Goal: Information Seeking & Learning: Find specific fact

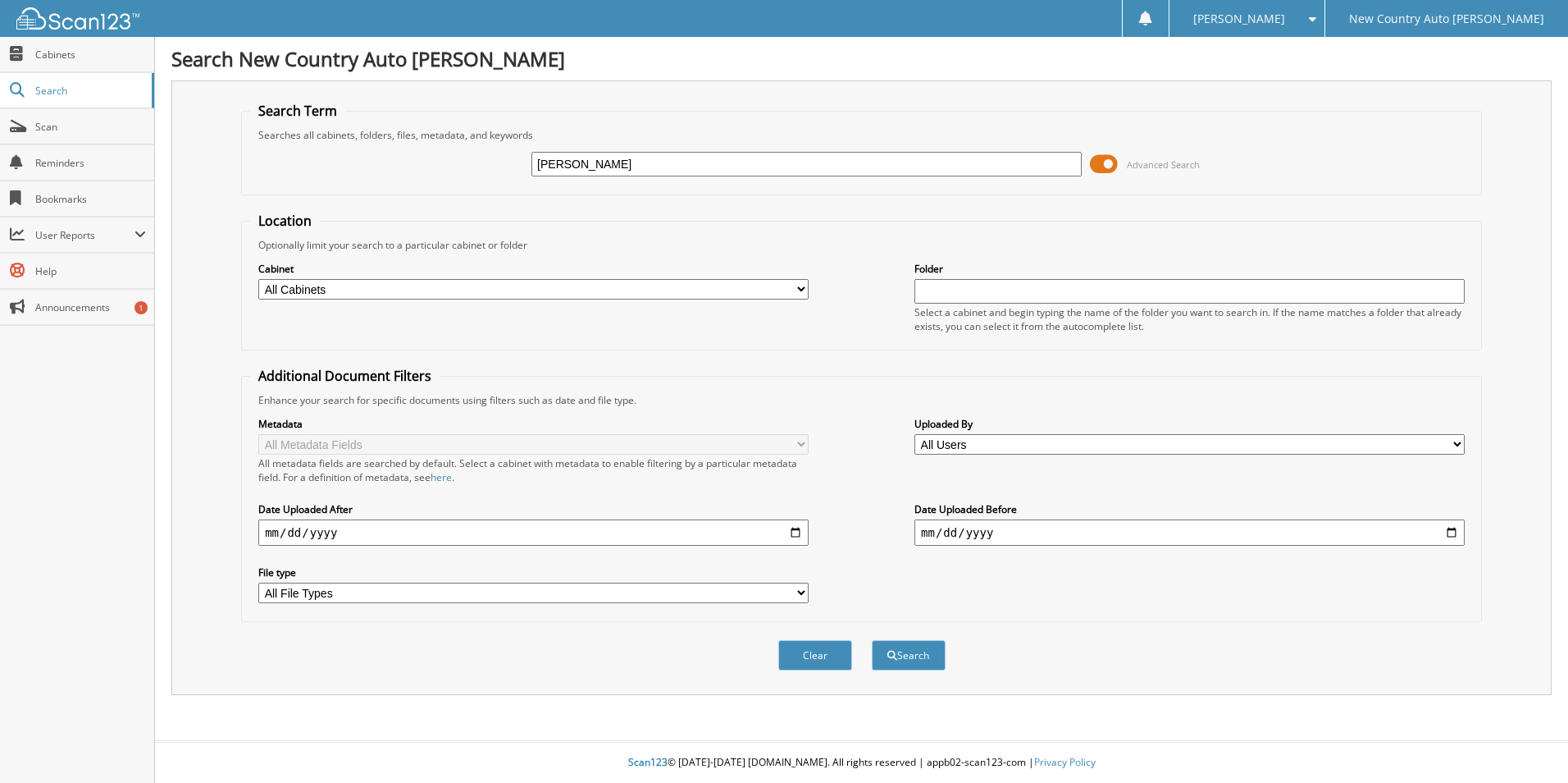
type input "[PERSON_NAME]"
click at [872, 640] on button "Search" at bounding box center [909, 655] width 73 height 31
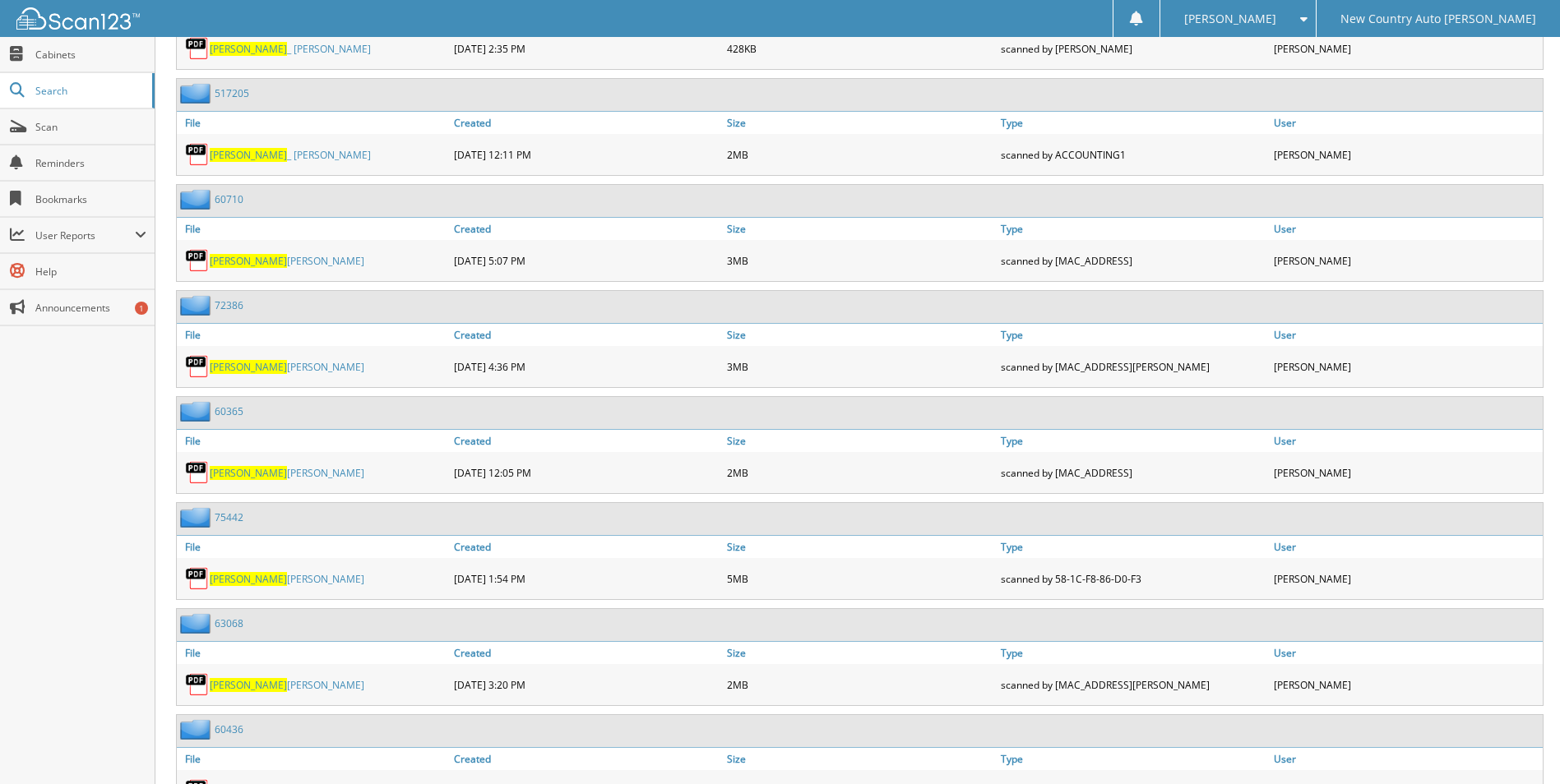
scroll to position [986, 0]
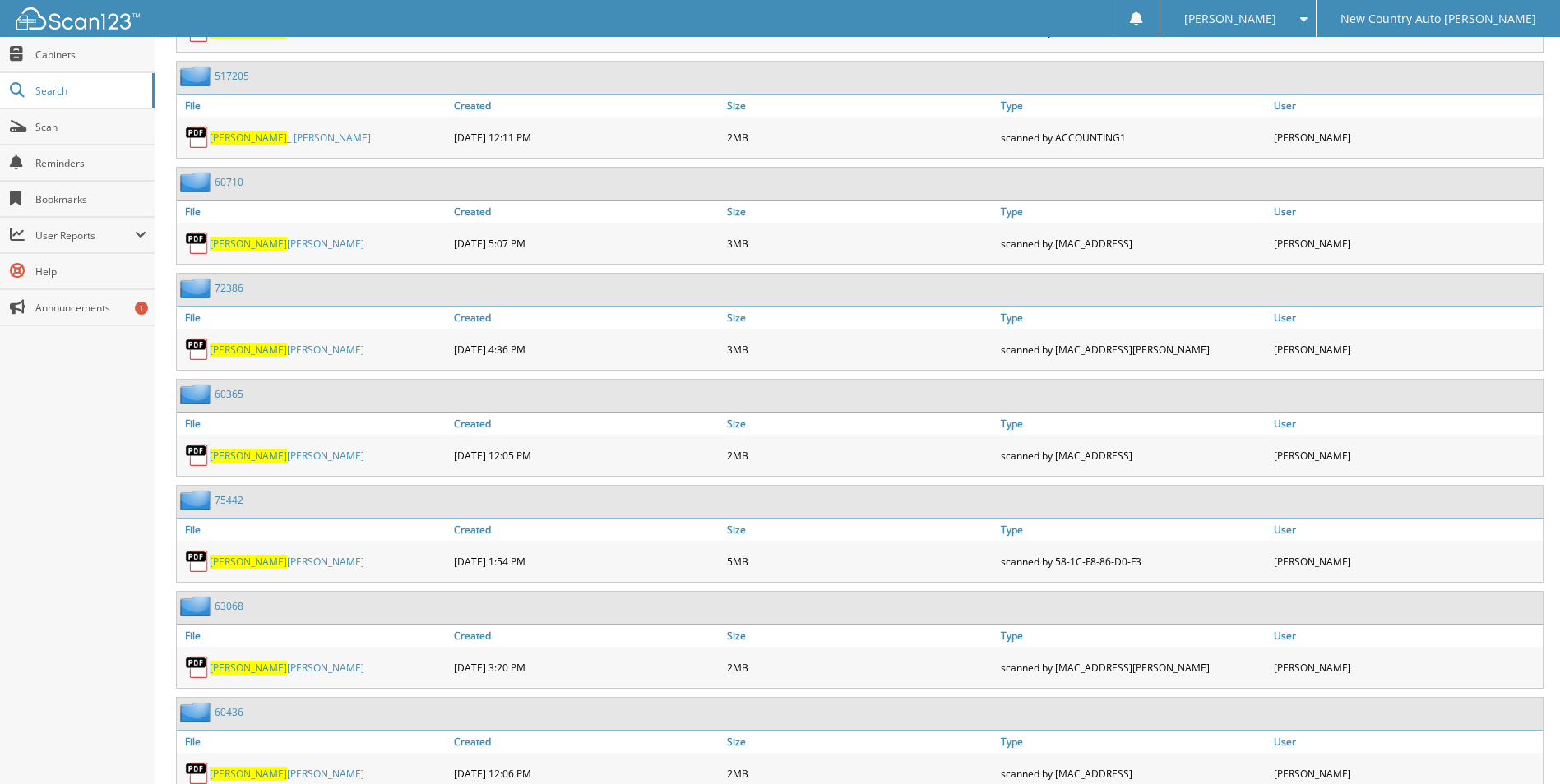
click at [255, 566] on span "[PERSON_NAME]" at bounding box center [249, 562] width 78 height 14
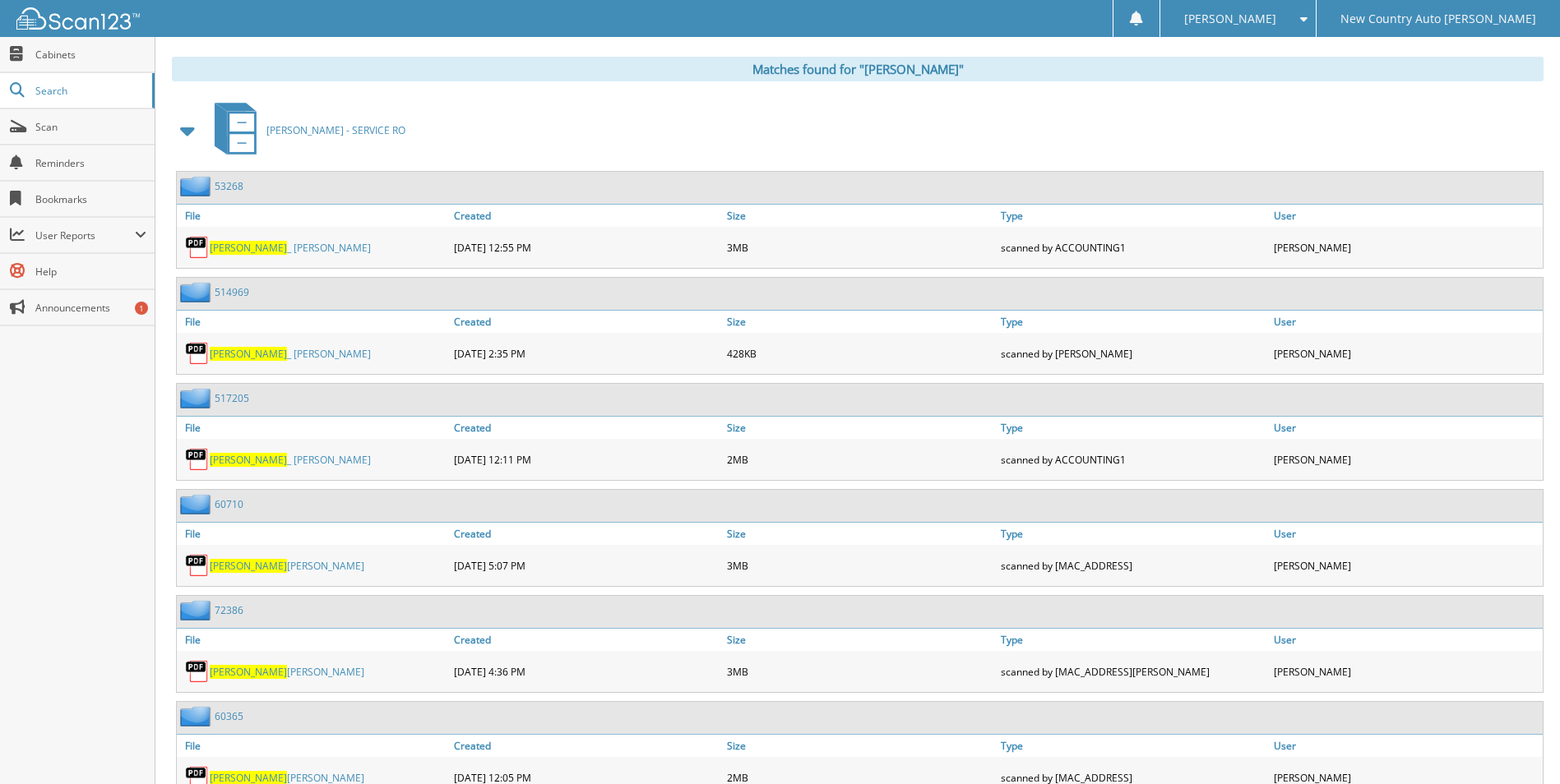
scroll to position [822, 0]
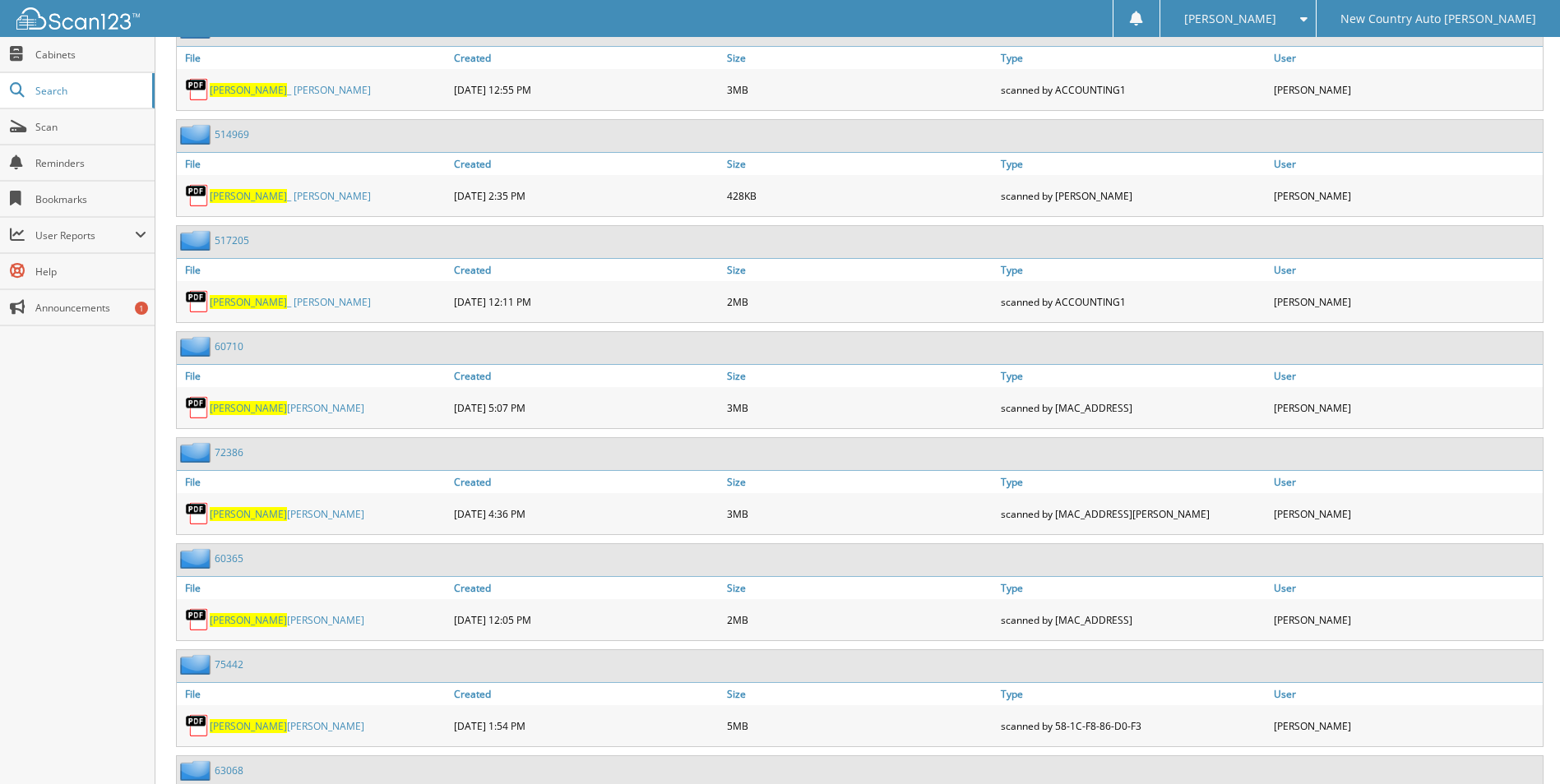
click at [255, 726] on span "[PERSON_NAME]" at bounding box center [249, 726] width 78 height 14
